Goal: Task Accomplishment & Management: Manage account settings

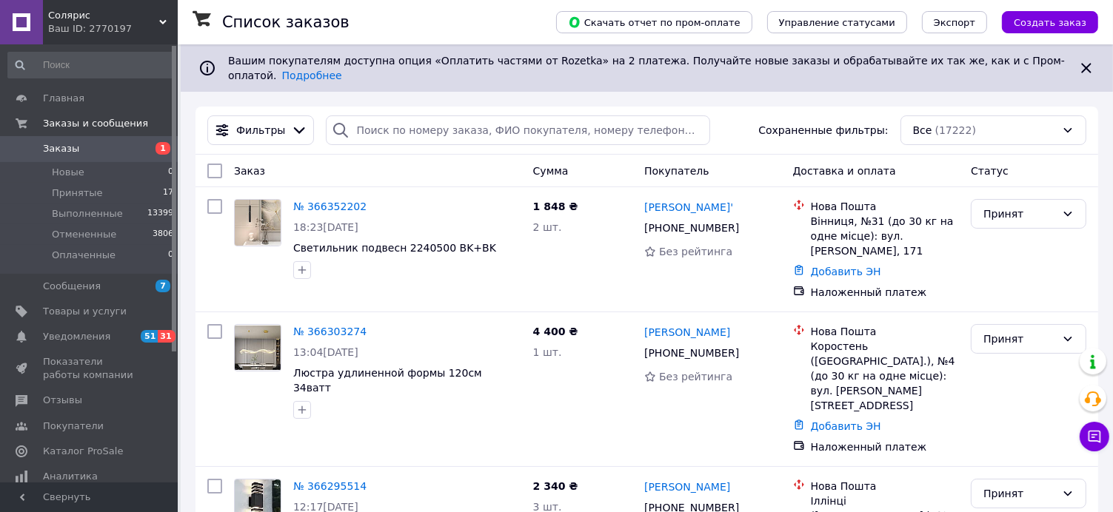
click at [60, 154] on span "Заказы" at bounding box center [61, 148] width 36 height 13
click at [59, 151] on span "Заказы" at bounding box center [61, 148] width 36 height 13
click at [400, 123] on input "search" at bounding box center [518, 130] width 384 height 30
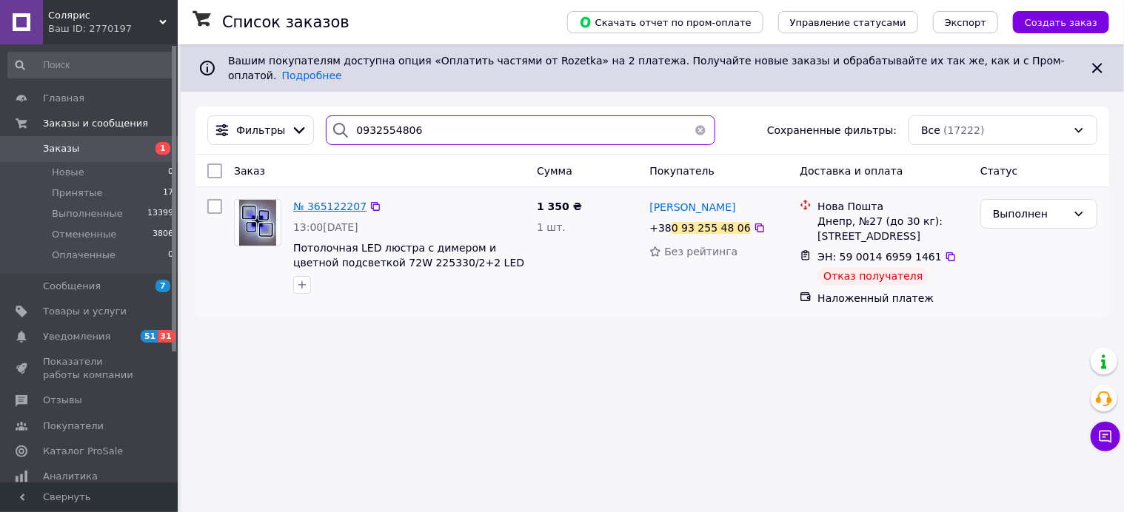
type input "0932554806"
click at [334, 201] on span "№ 365122207" at bounding box center [329, 207] width 73 height 12
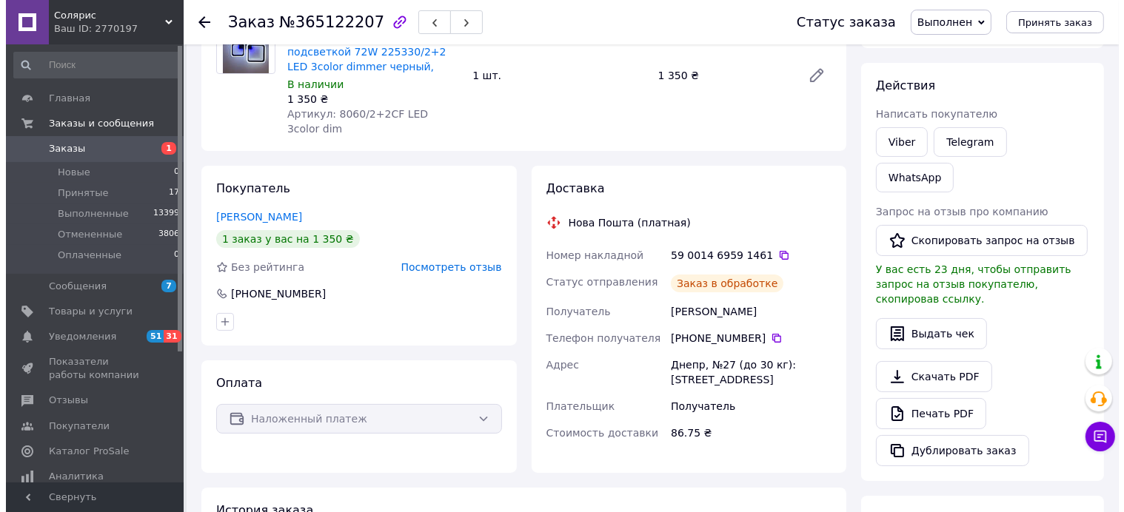
scroll to position [155, 0]
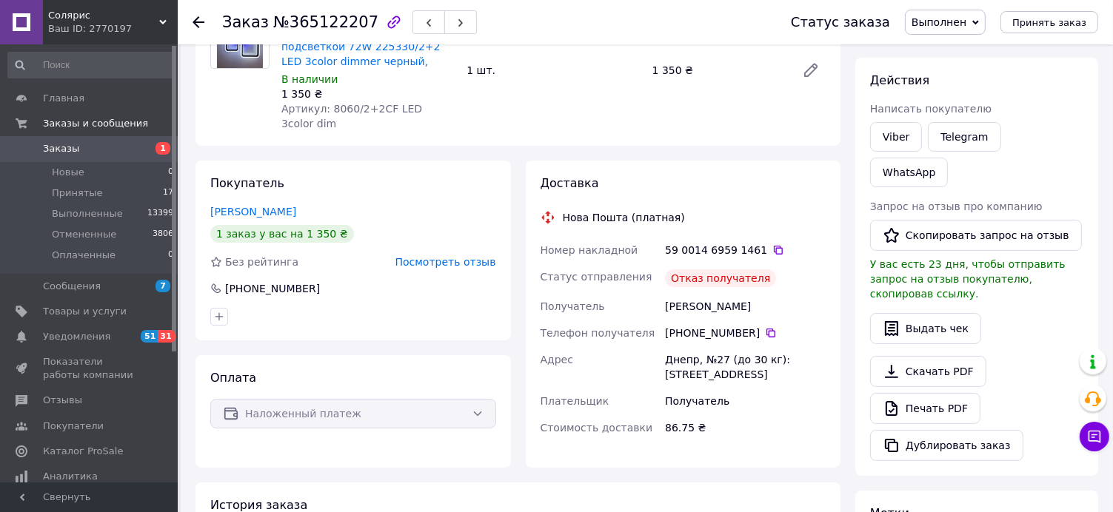
click at [450, 256] on span "Посмотреть отзыв" at bounding box center [445, 262] width 101 height 12
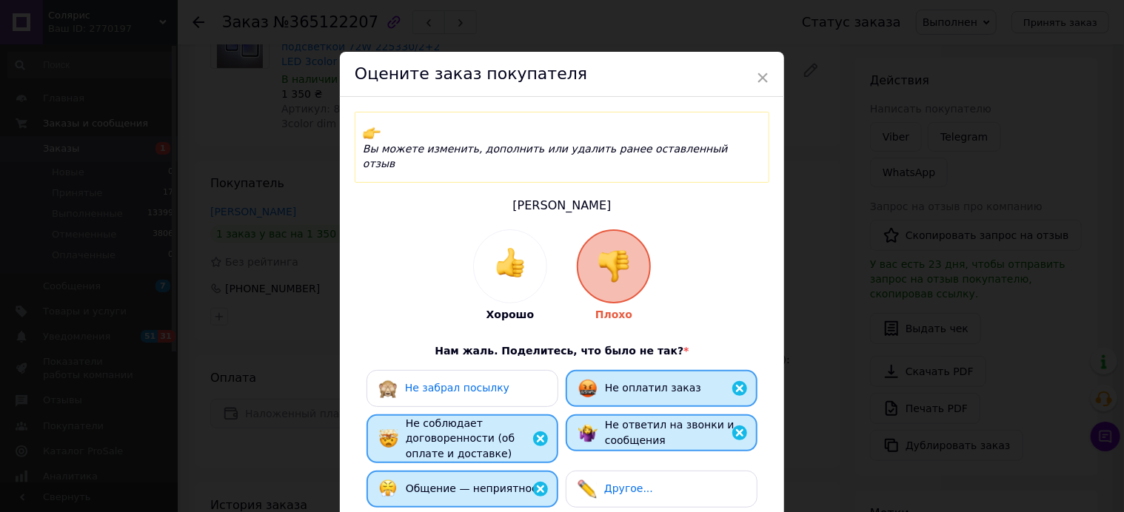
click at [462, 382] on span "Не забрал посылку" at bounding box center [457, 388] width 104 height 12
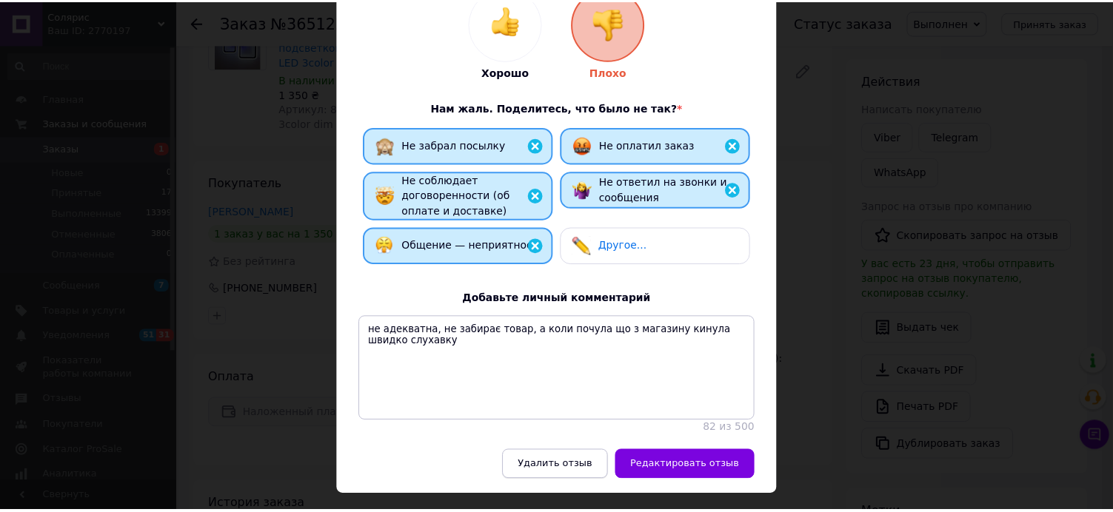
scroll to position [262, 0]
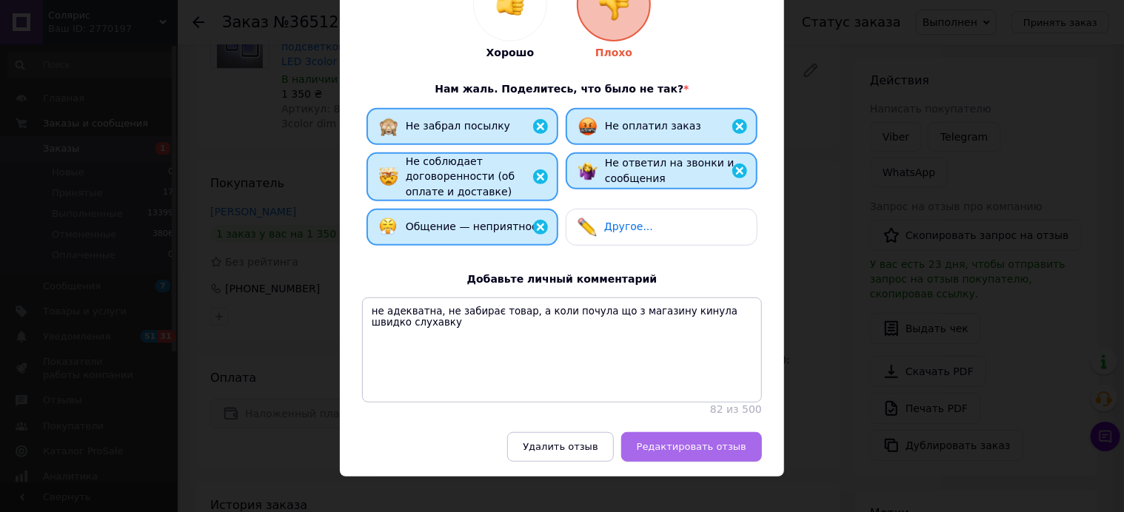
click at [703, 441] on span "Редактировать отзыв" at bounding box center [692, 446] width 110 height 11
